Goal: Information Seeking & Learning: Learn about a topic

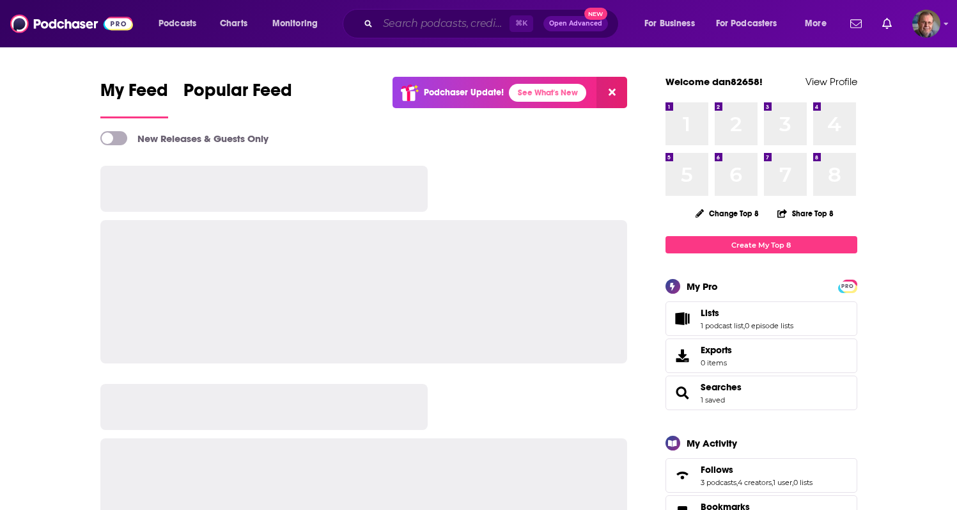
click at [402, 27] on input "Search podcasts, credits, & more..." at bounding box center [444, 23] width 132 height 20
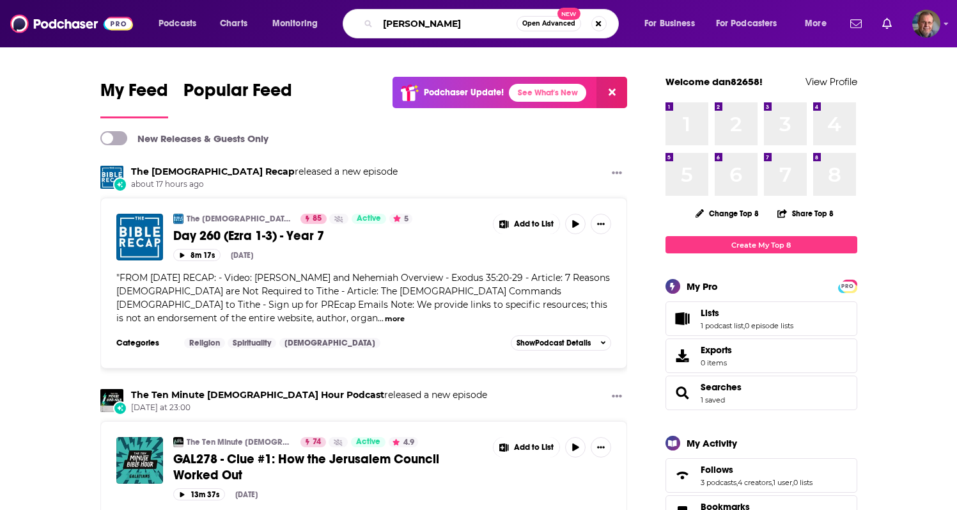
type input "[PERSON_NAME]"
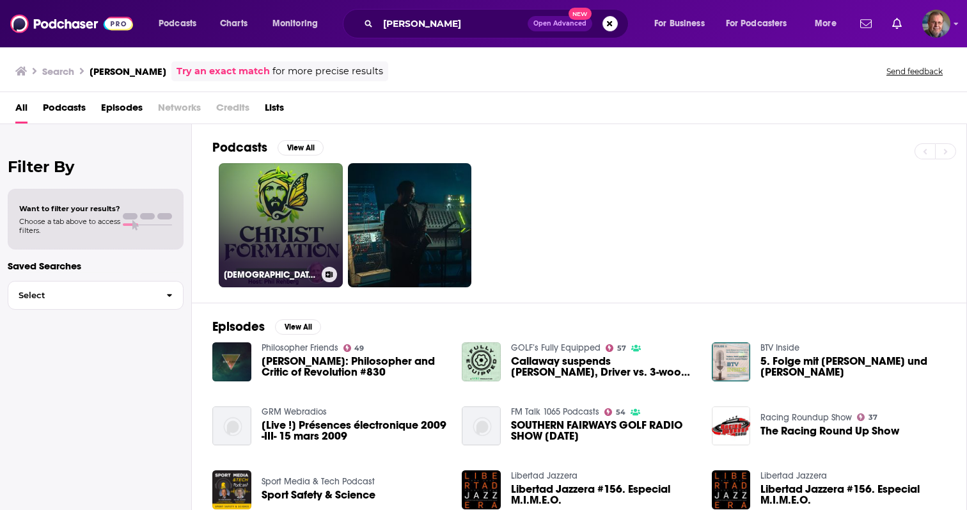
click at [288, 222] on link "[DEMOGRAPHIC_DATA] Formation: Practical Discipleship" at bounding box center [281, 225] width 124 height 124
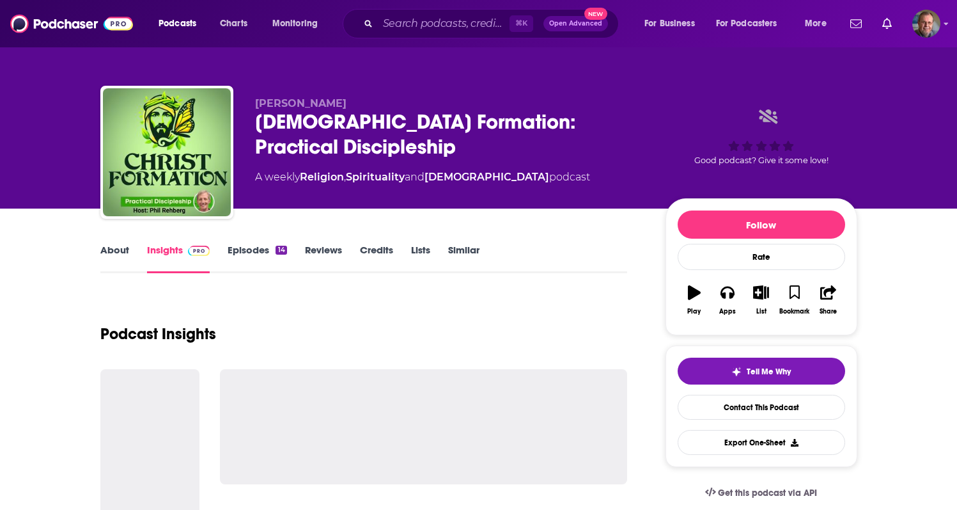
click at [177, 248] on link "Insights" at bounding box center [178, 258] width 63 height 29
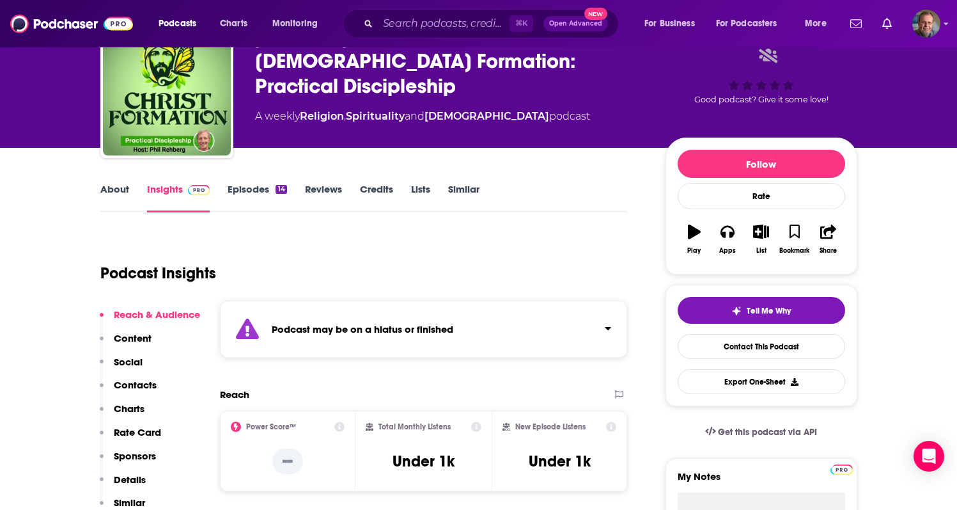
scroll to position [26, 0]
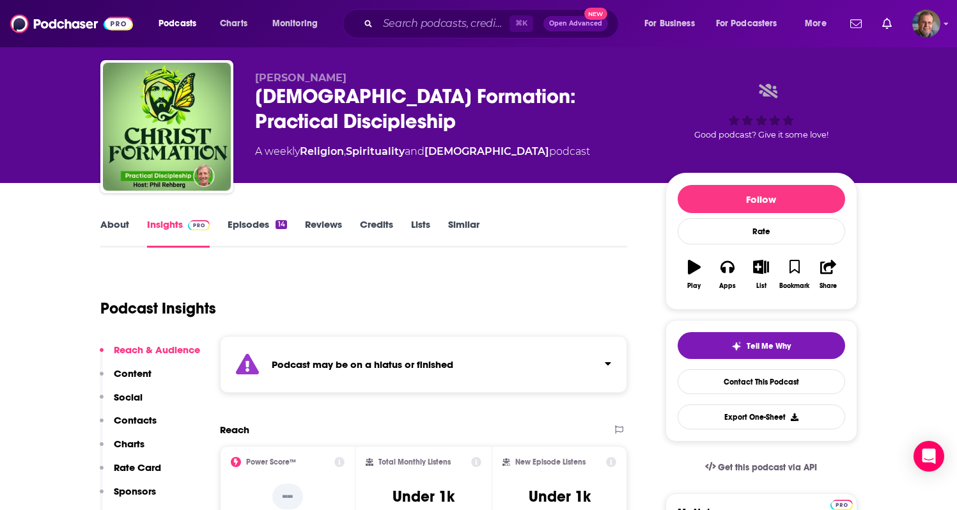
click at [261, 225] on link "Episodes 14" at bounding box center [257, 232] width 59 height 29
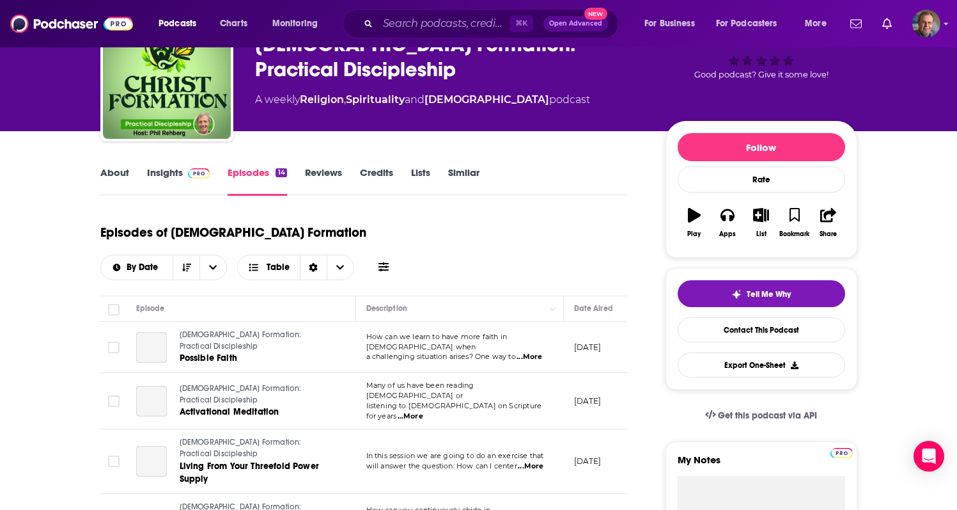
scroll to position [102, 0]
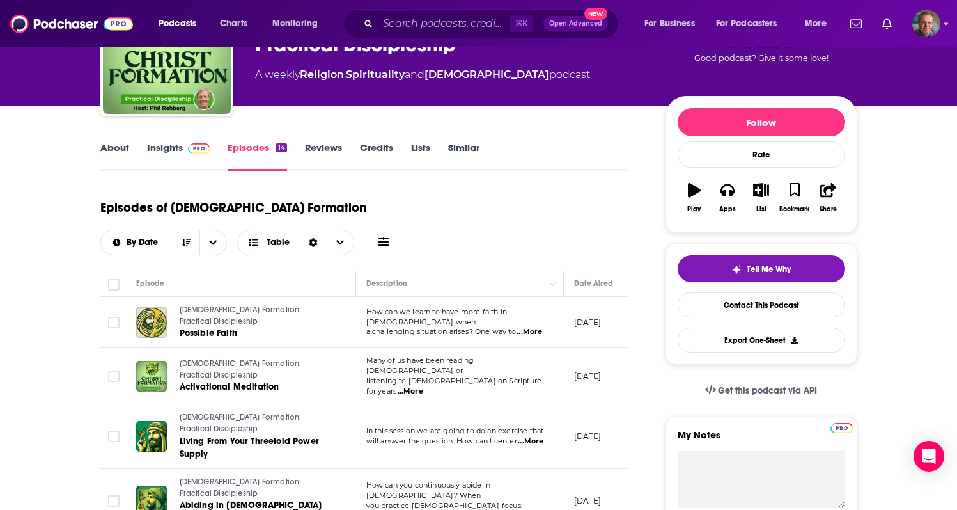
click at [604, 297] on td "[DATE]" at bounding box center [605, 322] width 83 height 51
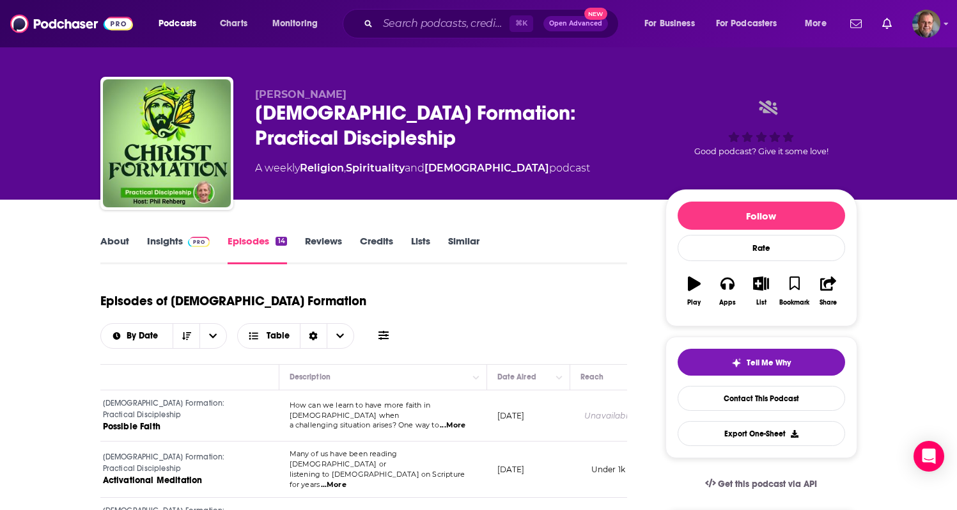
scroll to position [0, 0]
